Goal: Task Accomplishment & Management: Complete application form

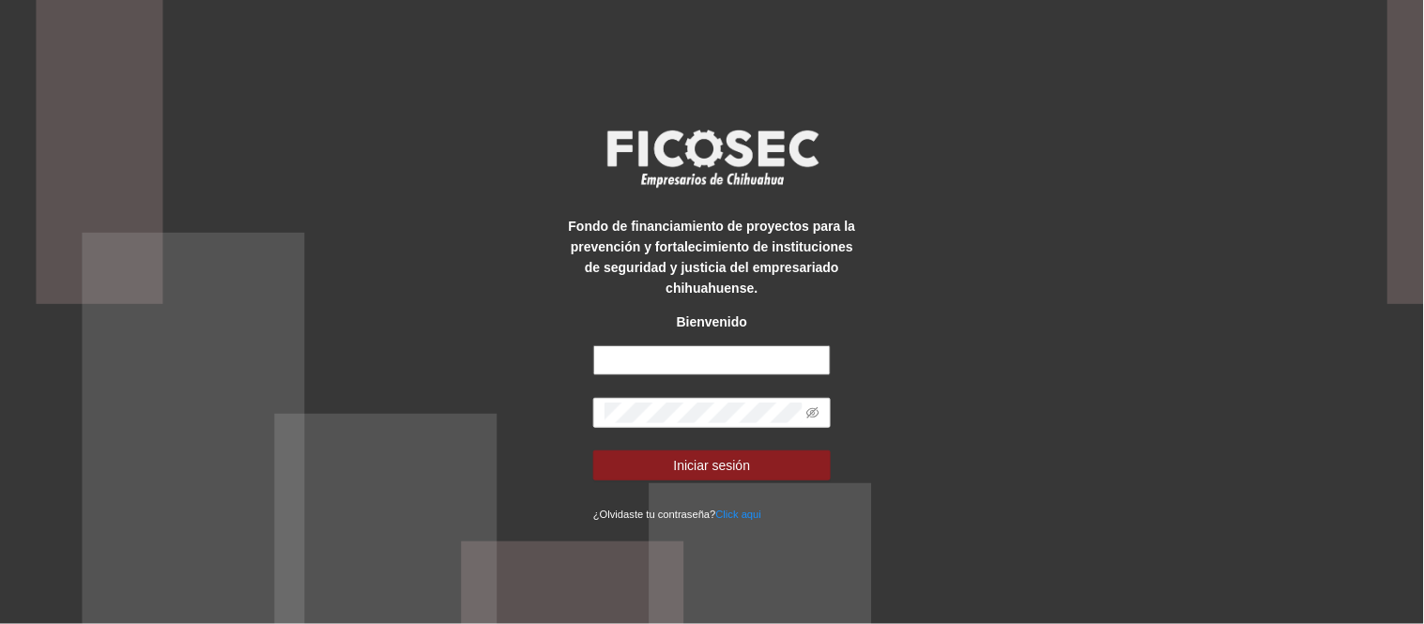
click at [663, 355] on input "text" at bounding box center [711, 360] width 237 height 30
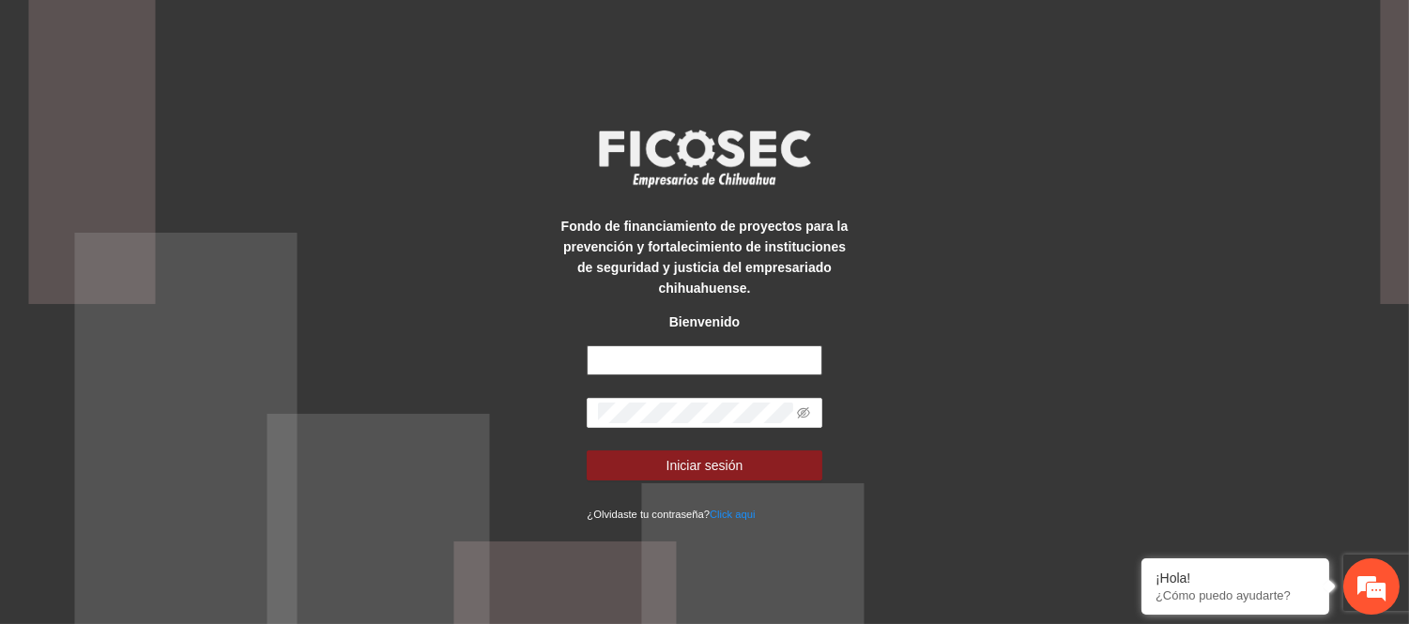
type input "**********"
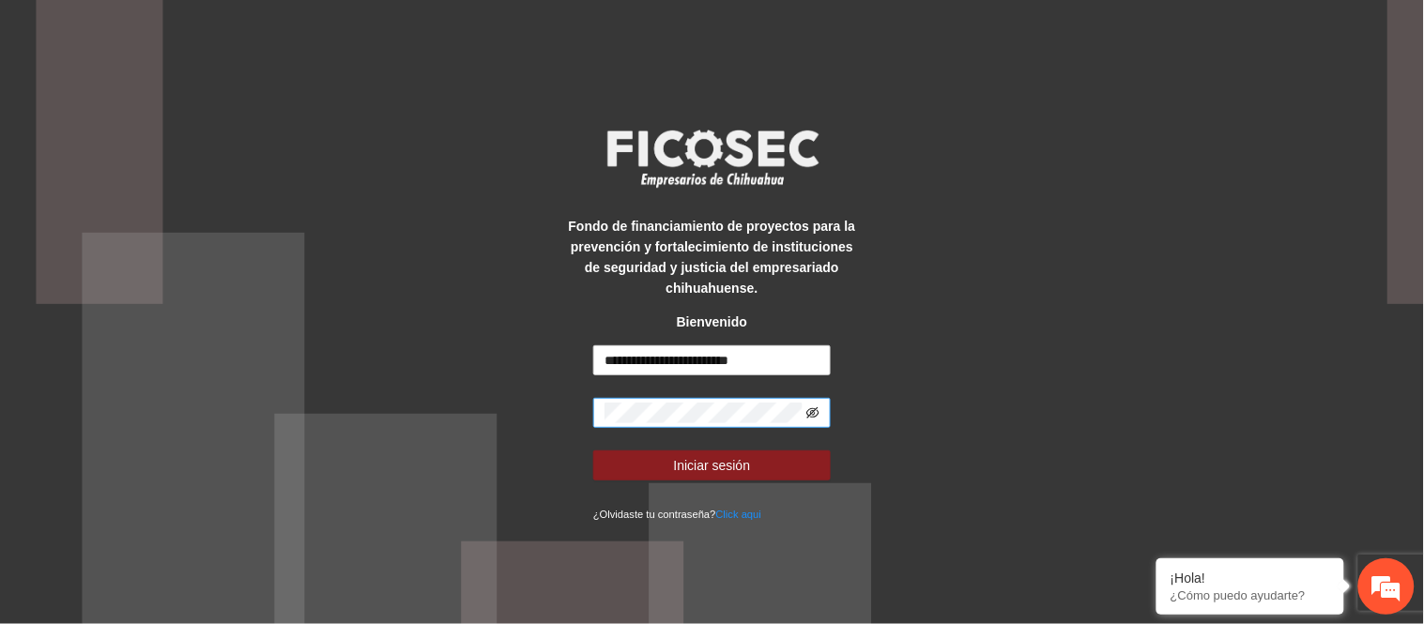
click at [813, 415] on span at bounding box center [711, 413] width 237 height 30
click at [812, 409] on icon "eye-invisible" at bounding box center [812, 412] width 13 height 13
click at [593, 451] on button "Iniciar sesión" at bounding box center [711, 466] width 237 height 30
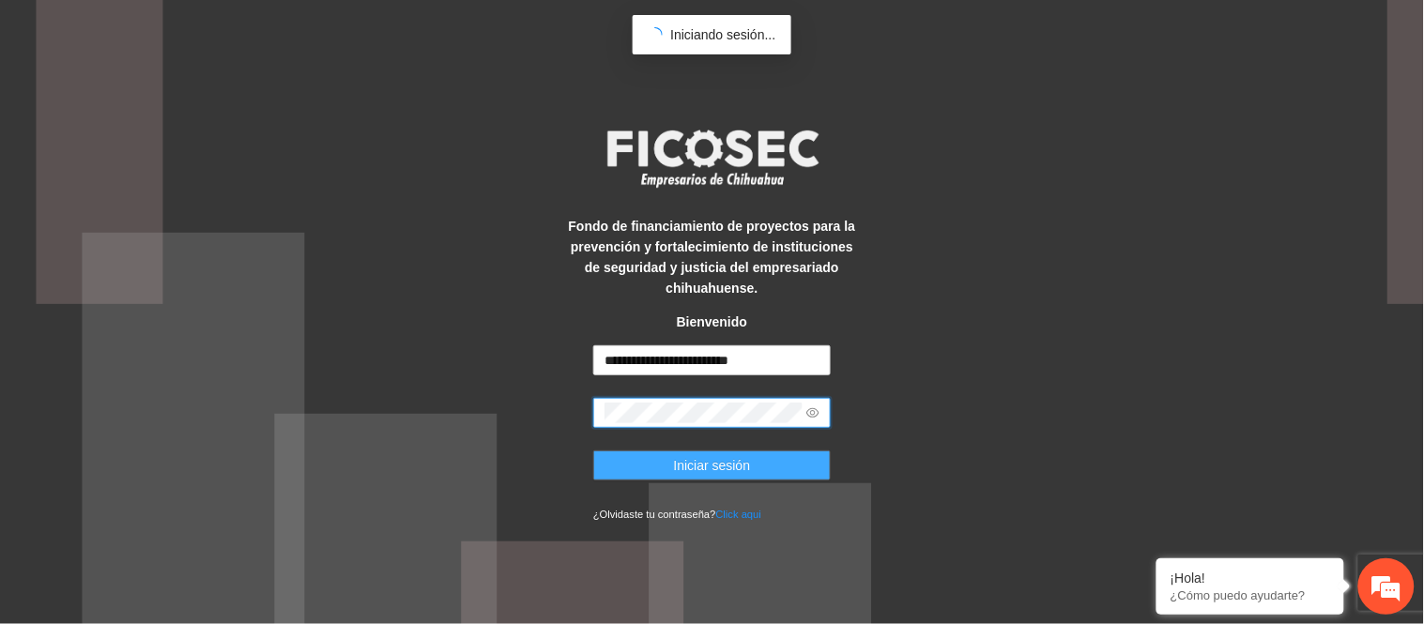
click at [763, 469] on button "Iniciar sesión" at bounding box center [711, 466] width 237 height 30
click at [743, 475] on span "Iniciar sesión" at bounding box center [712, 465] width 77 height 21
click at [648, 467] on button "Iniciar sesión" at bounding box center [711, 466] width 237 height 30
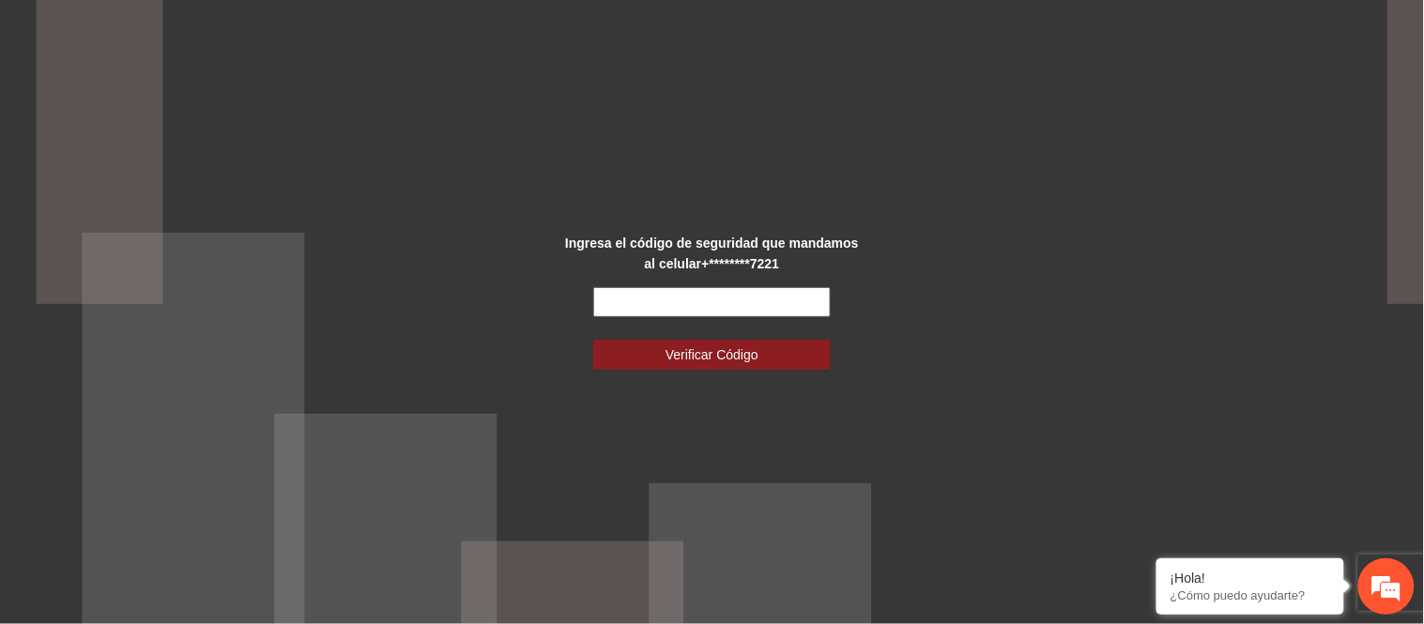
click at [688, 298] on input "text" at bounding box center [711, 302] width 237 height 30
type input "******"
click at [593, 340] on button "Verificar Código" at bounding box center [711, 355] width 237 height 30
